Goal: Obtain resource: Obtain resource

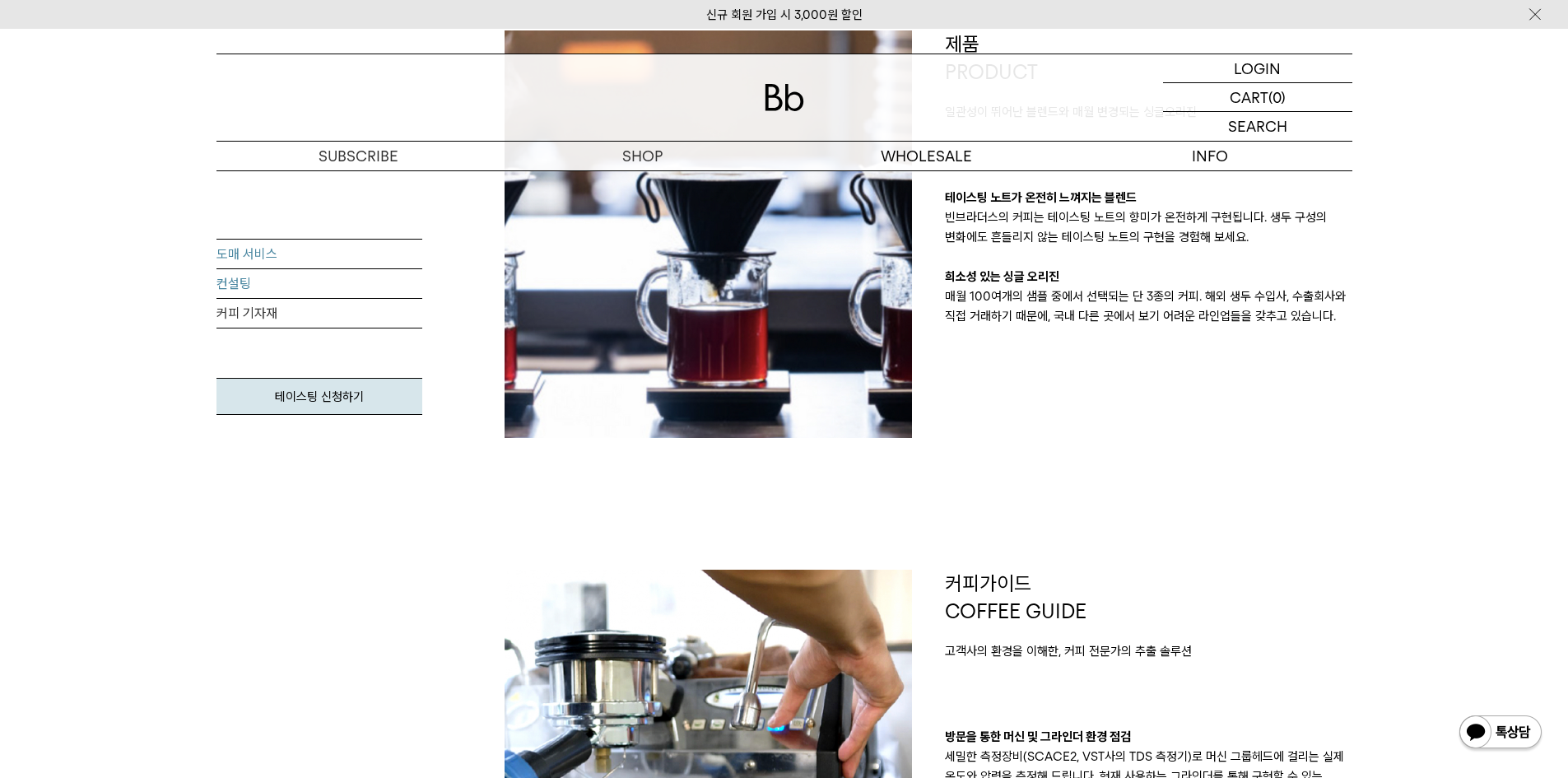
scroll to position [411, 0]
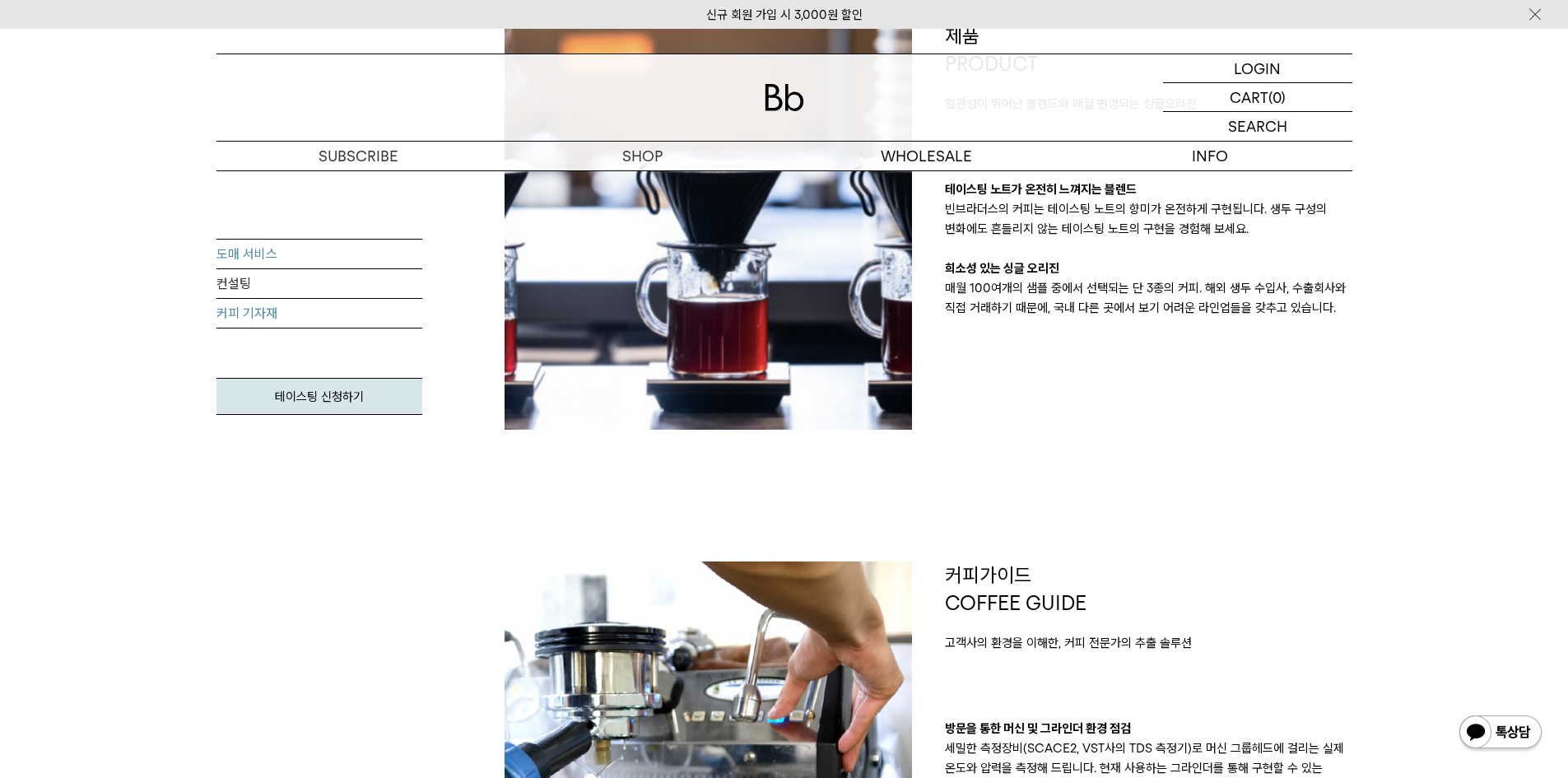
click at [247, 323] on link "커피 기자재" at bounding box center [319, 314] width 206 height 30
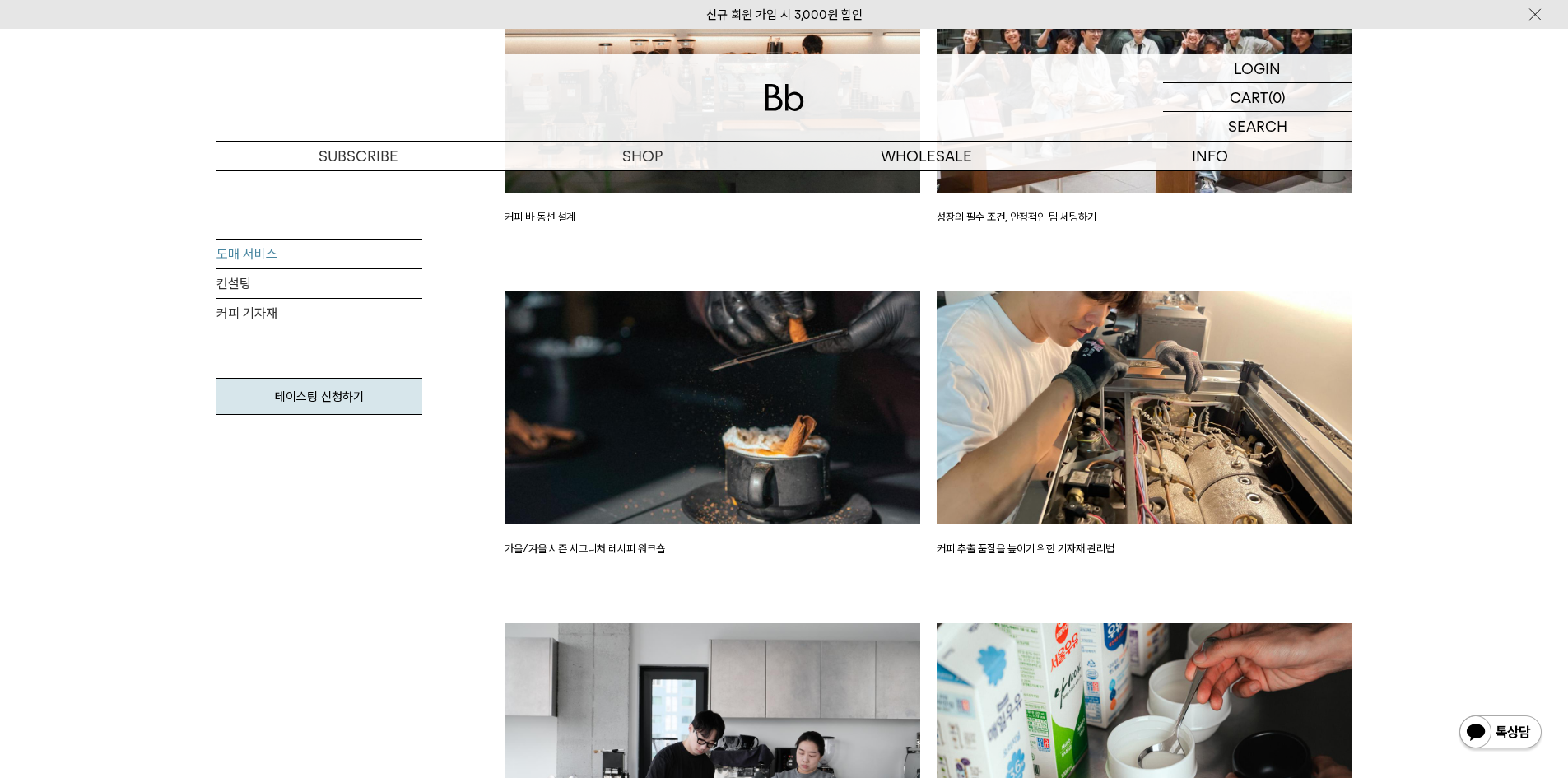
scroll to position [2635, 0]
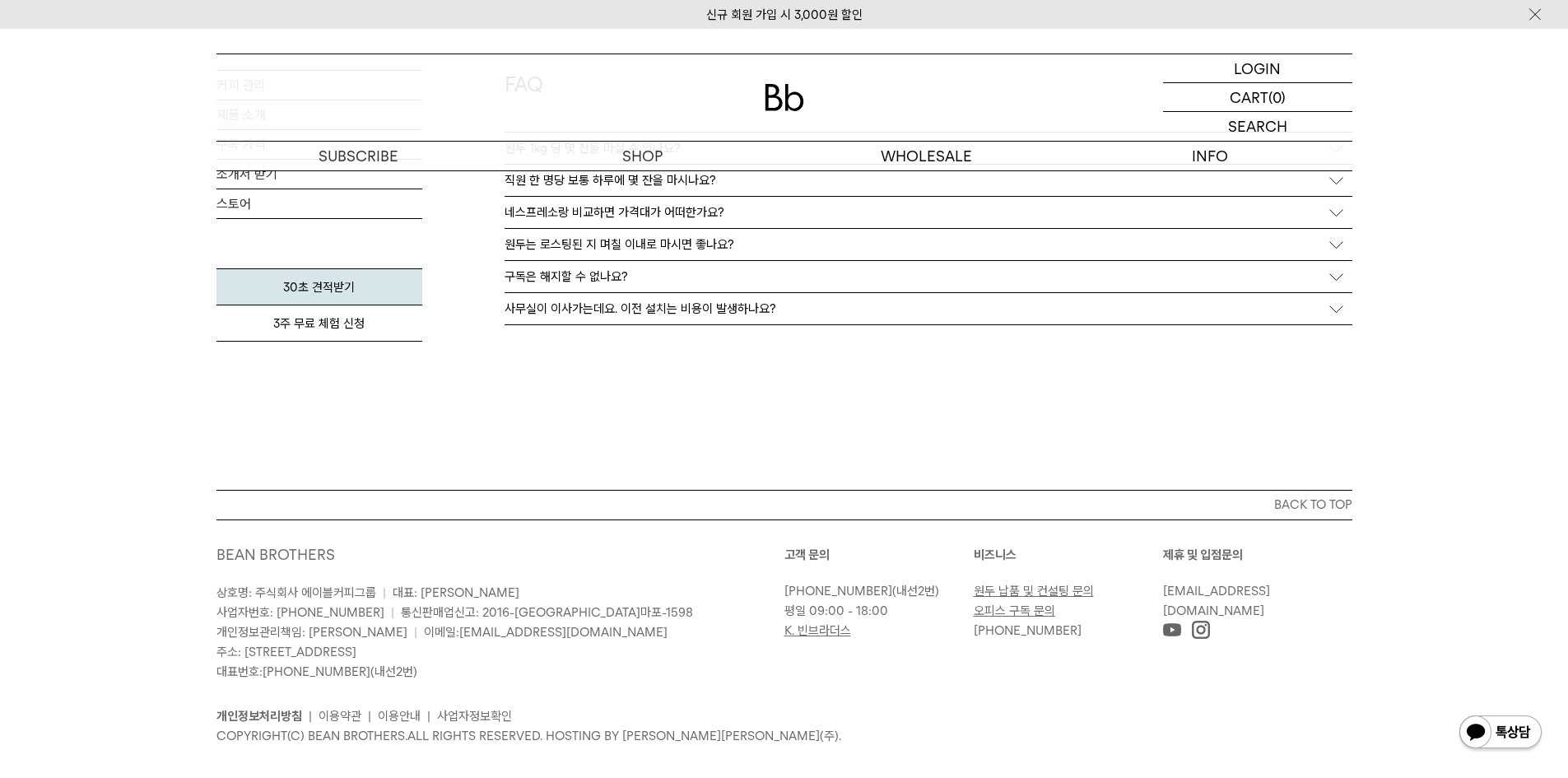
scroll to position [2881, 0]
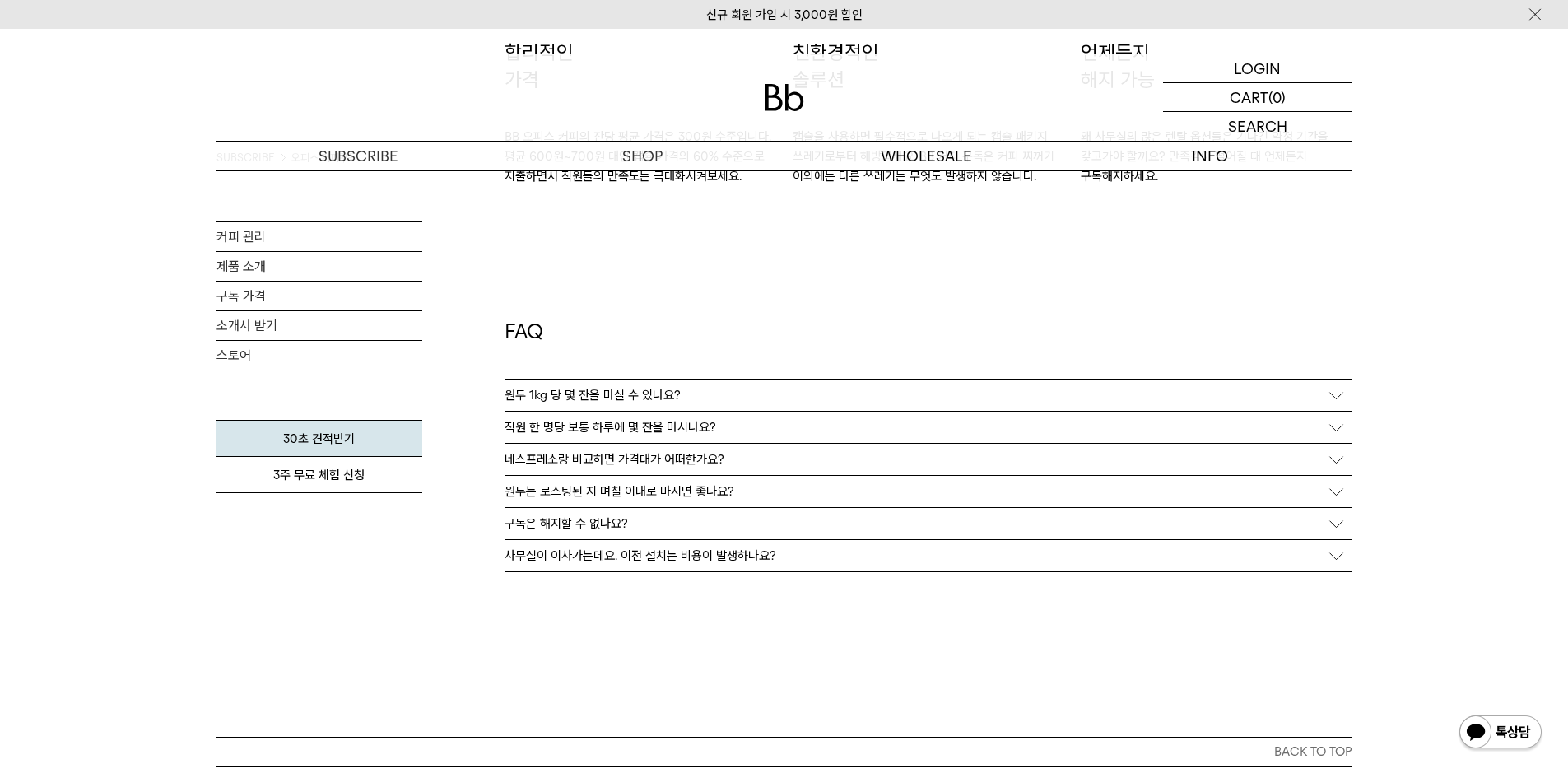
click at [600, 456] on p "네스프레소랑 비교하면 가격대가 어떠한가요?" at bounding box center [614, 460] width 220 height 15
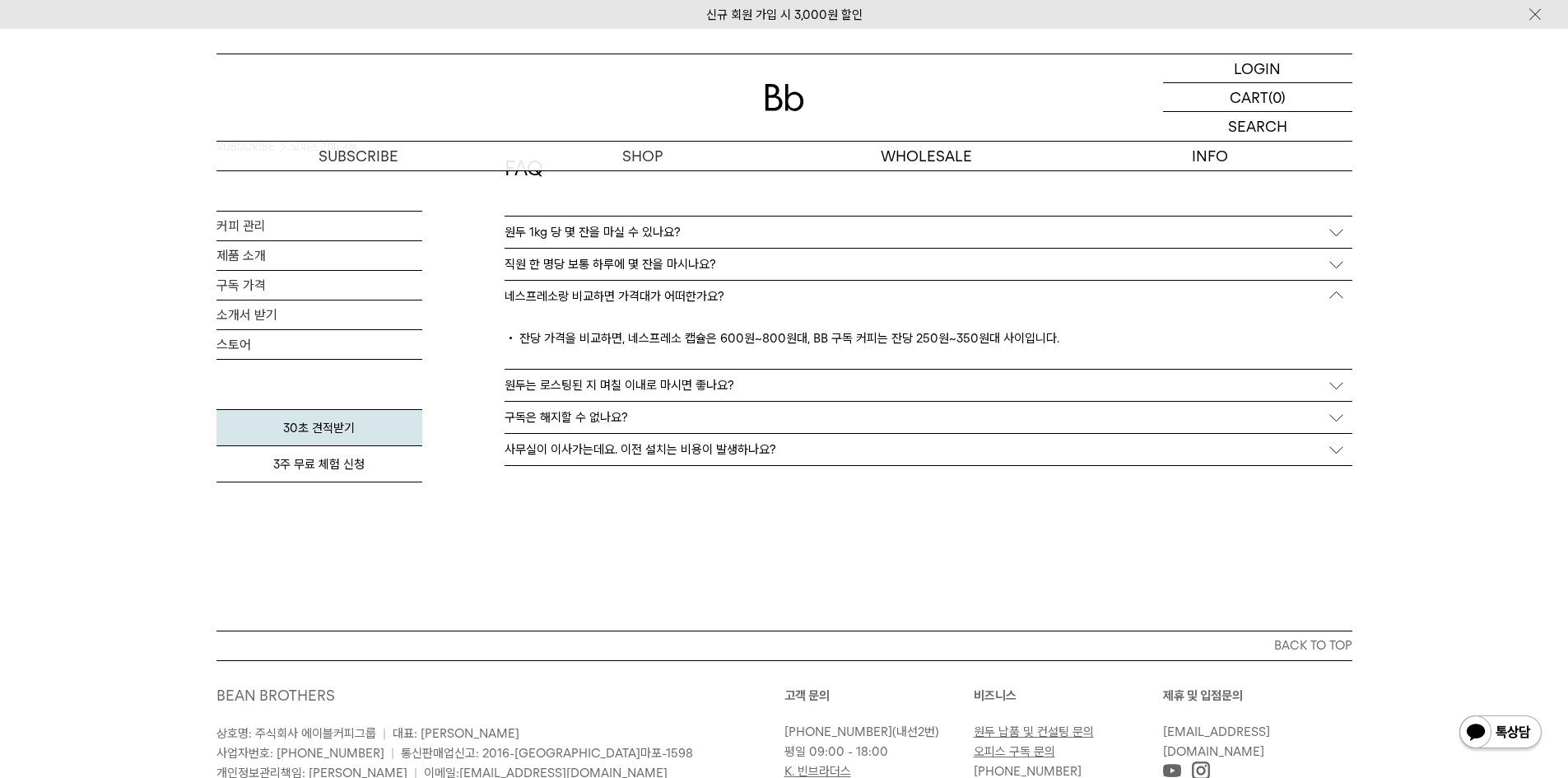
scroll to position [3046, 0]
click at [263, 307] on link "소개서 받기" at bounding box center [319, 313] width 206 height 29
